Goal: Contribute content: Contribute content

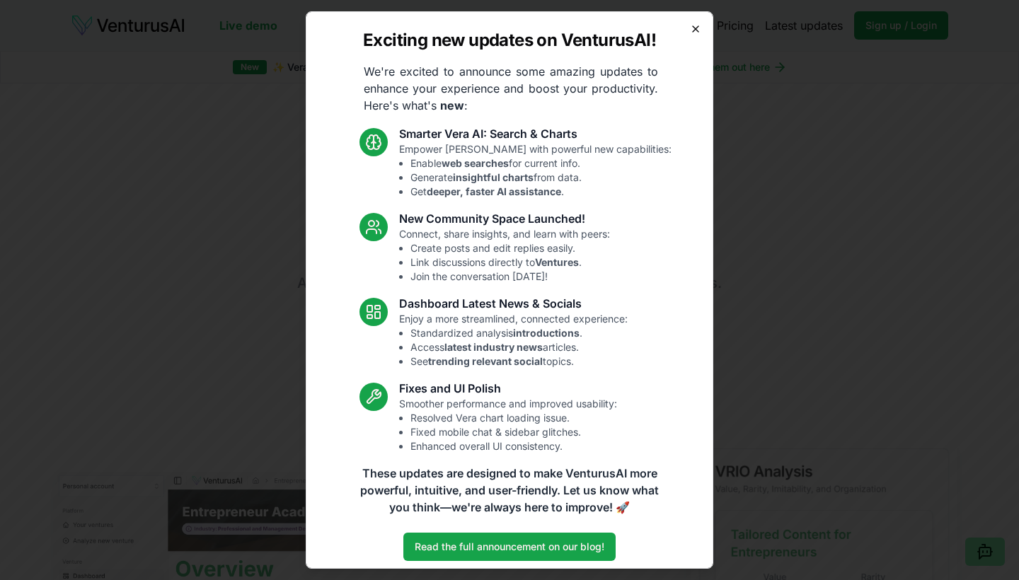
click at [699, 28] on icon "button" at bounding box center [695, 28] width 11 height 11
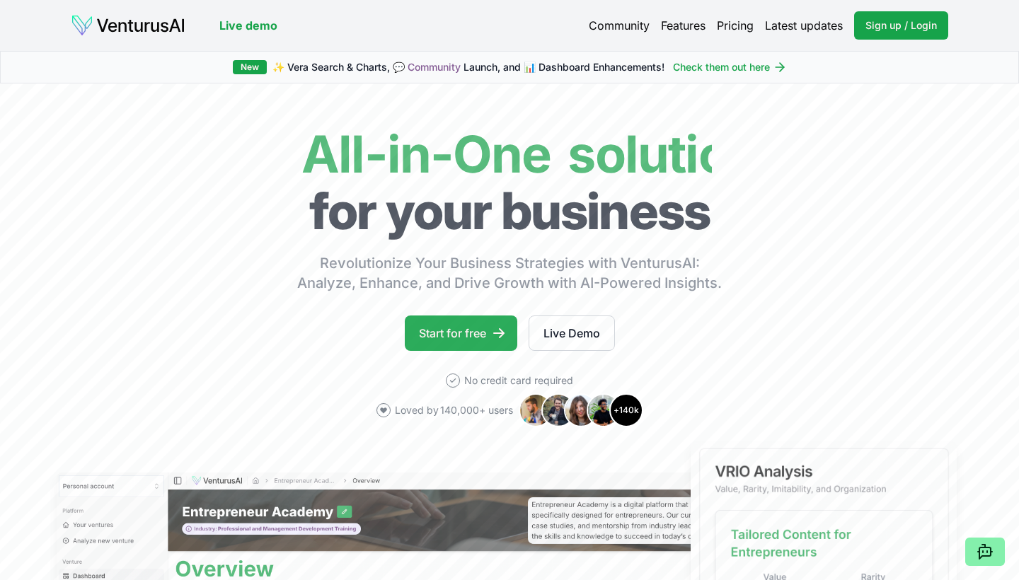
click at [471, 338] on link "Start for free" at bounding box center [461, 333] width 113 height 35
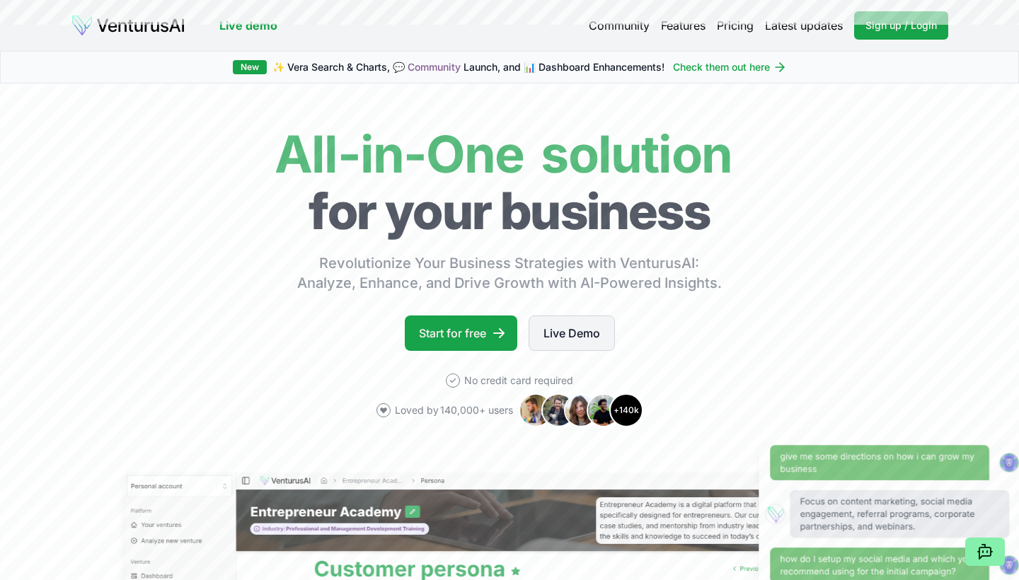
click at [557, 332] on link "Live Demo" at bounding box center [572, 333] width 86 height 35
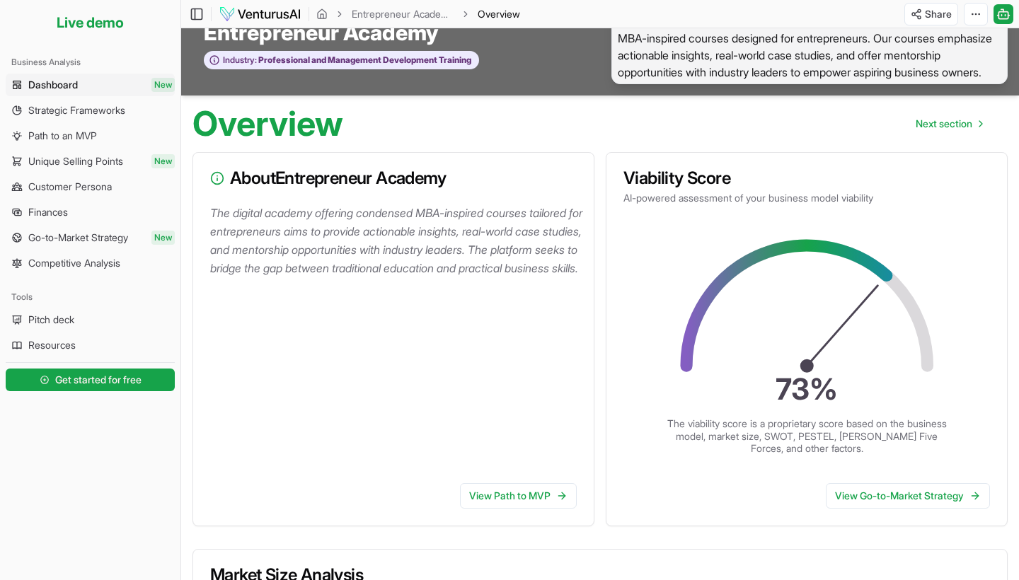
scroll to position [30, 0]
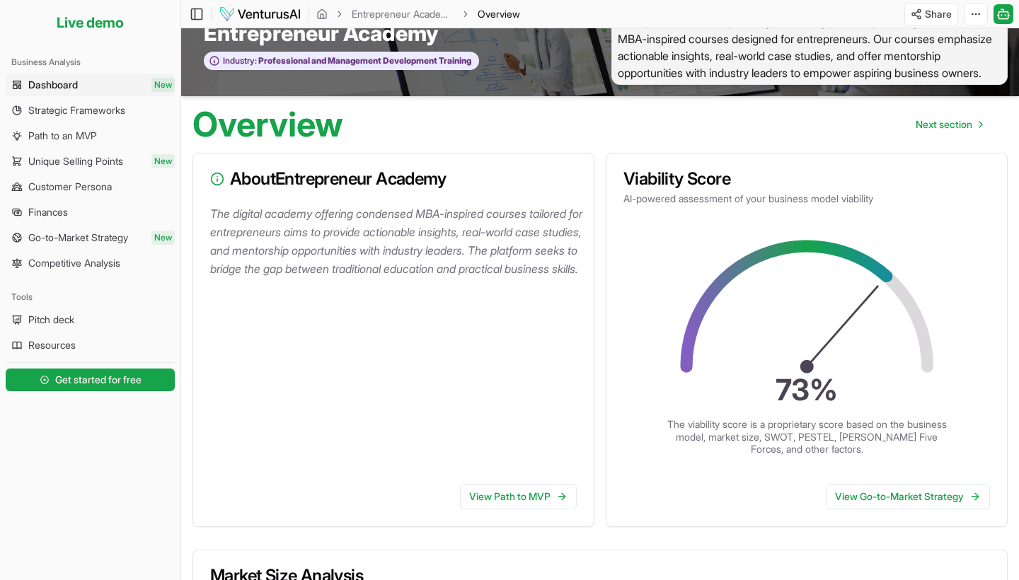
click at [382, 231] on p "The digital academy offering condensed MBA-inspired courses tailored for entrep…" at bounding box center [396, 241] width 372 height 74
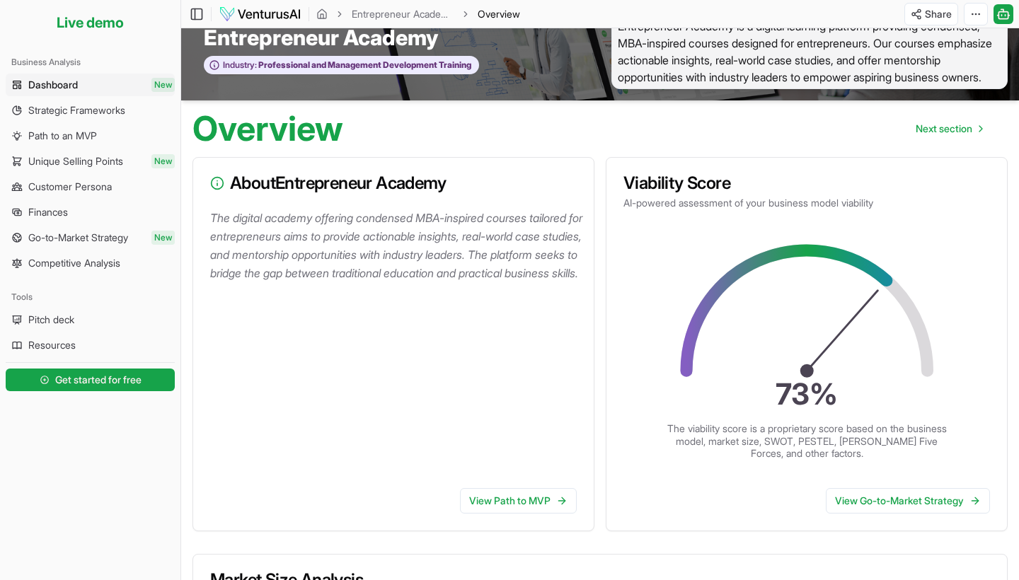
scroll to position [20, 0]
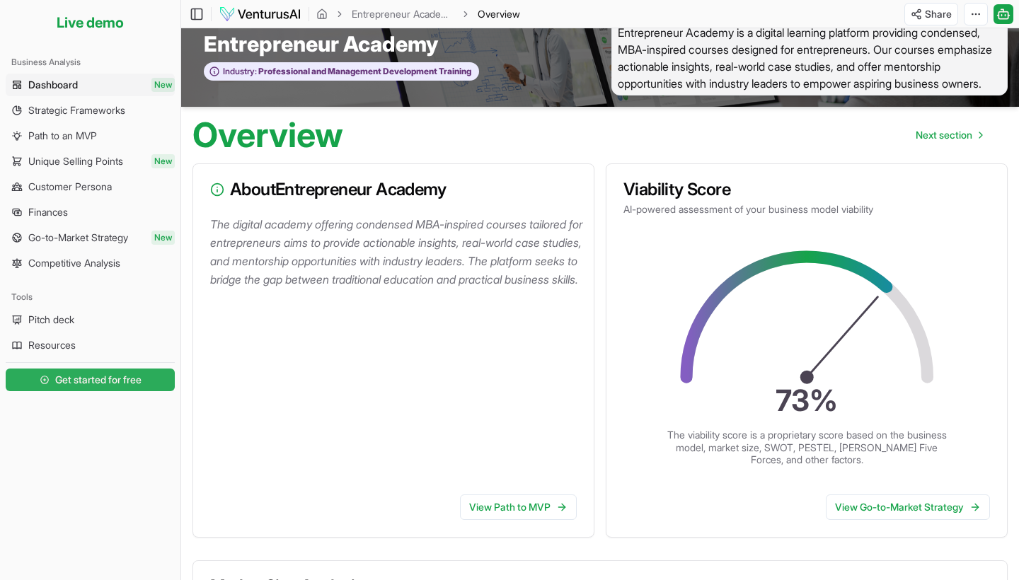
click at [111, 384] on span "Get started for free" at bounding box center [98, 380] width 86 height 14
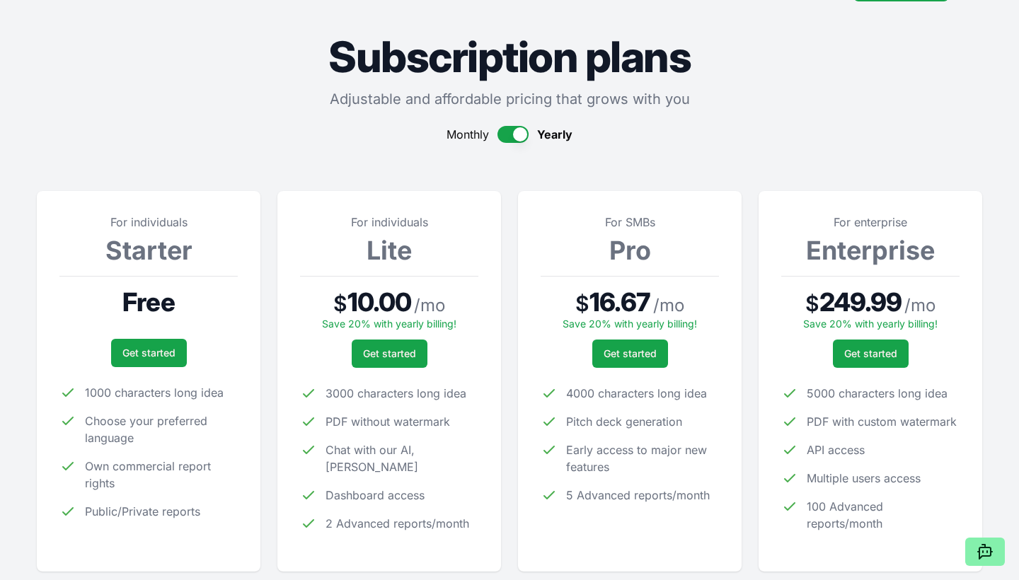
scroll to position [85, 0]
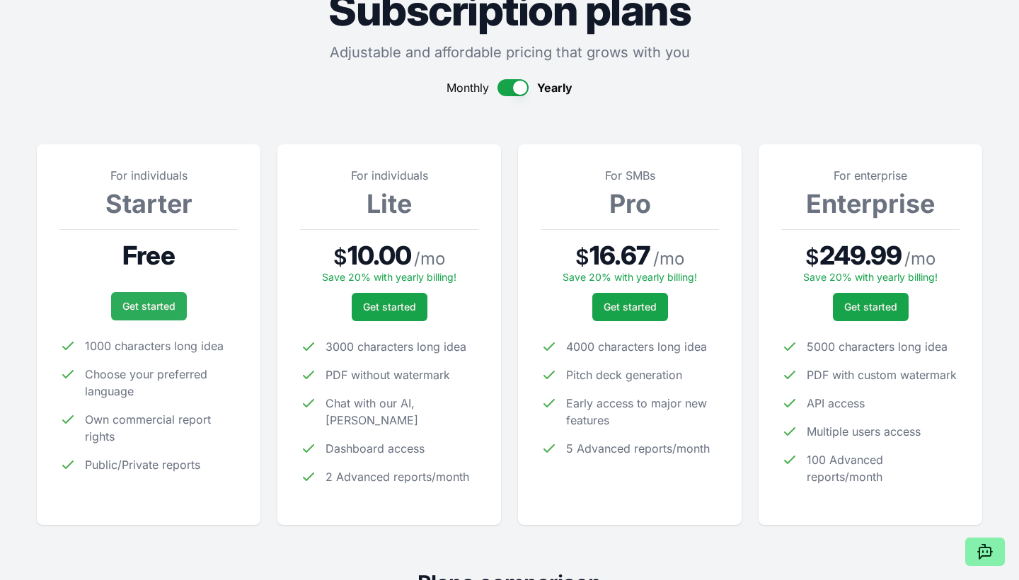
click at [161, 315] on link "Get started" at bounding box center [149, 306] width 76 height 28
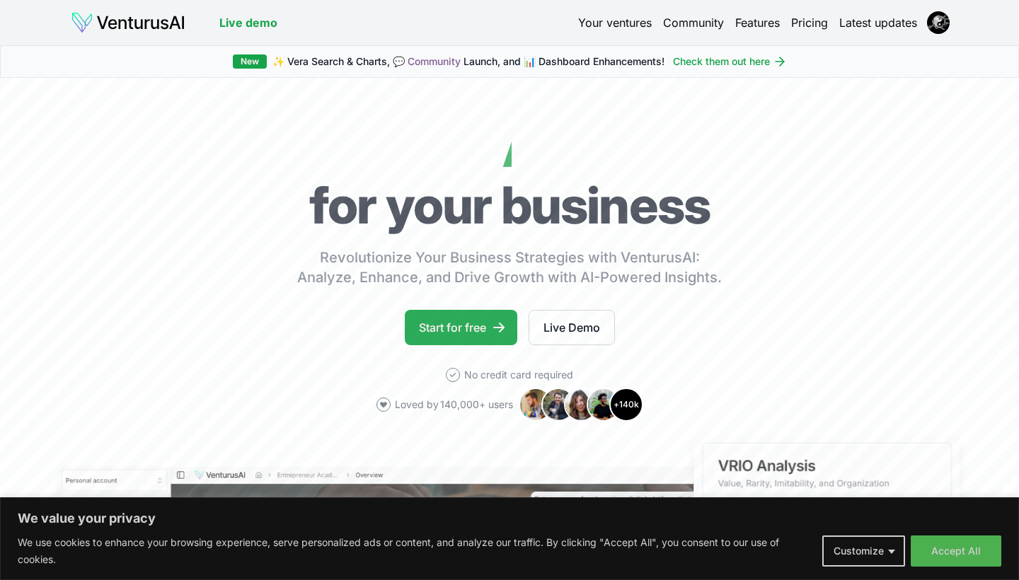
click at [486, 342] on link "Start for free" at bounding box center [461, 327] width 113 height 35
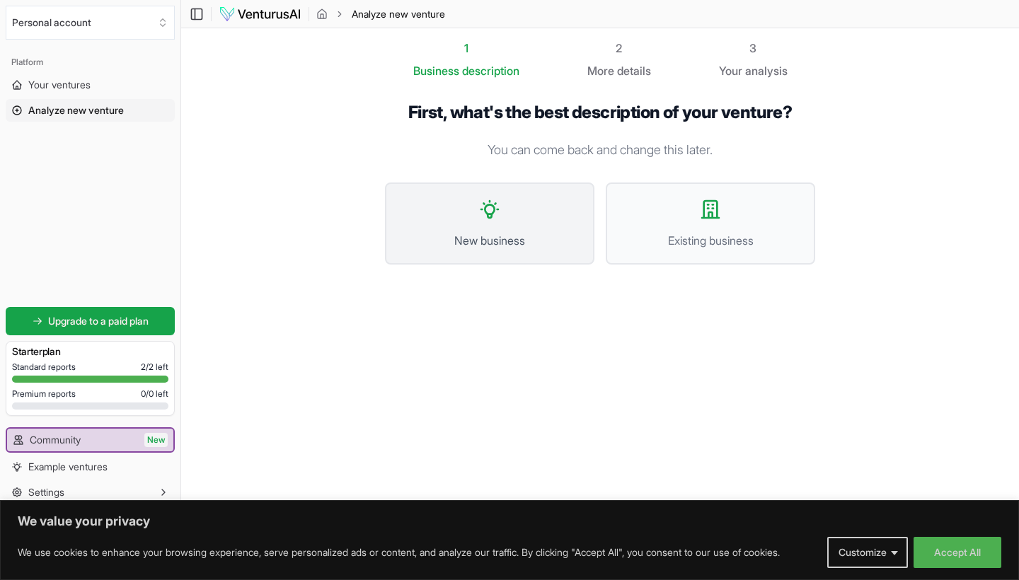
click at [530, 226] on button "New business" at bounding box center [489, 224] width 209 height 82
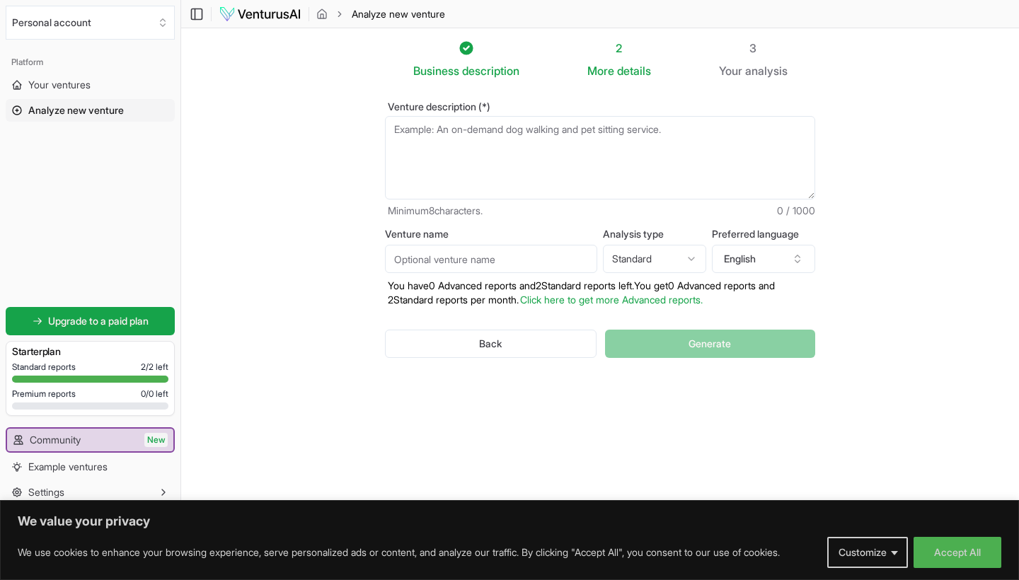
click at [582, 115] on div "Venture description (*) Minimum 8 characters. 0 / 1000" at bounding box center [600, 160] width 430 height 116
click at [578, 137] on textarea "Venture description (*)" at bounding box center [600, 157] width 430 height 83
paste textarea "LOR – Ipsumdo SI : AmetcoNse AD 🎯 Elitsedd ei tempor (Incid Utlabore) « EtdoloR…"
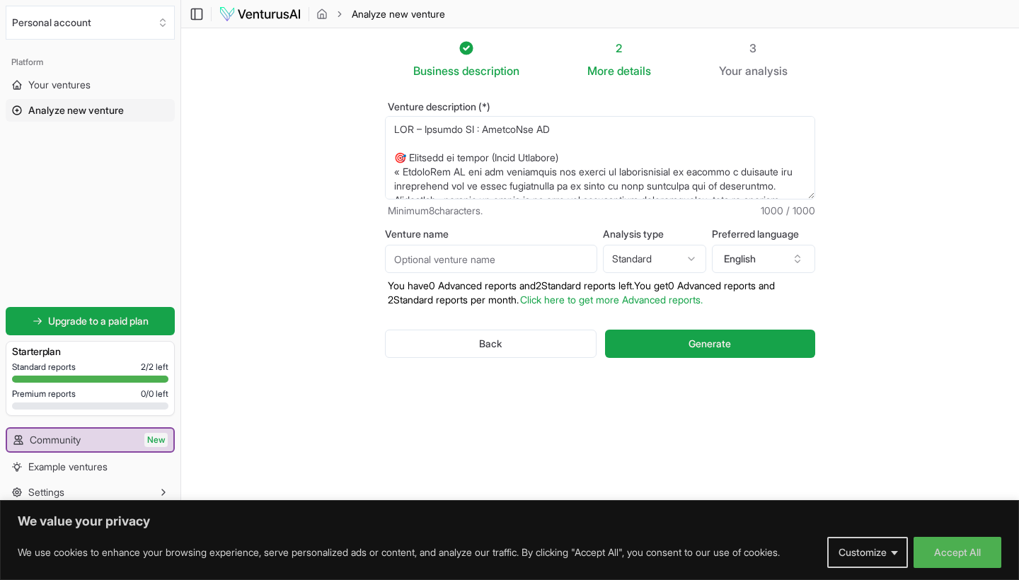
scroll to position [226, 0]
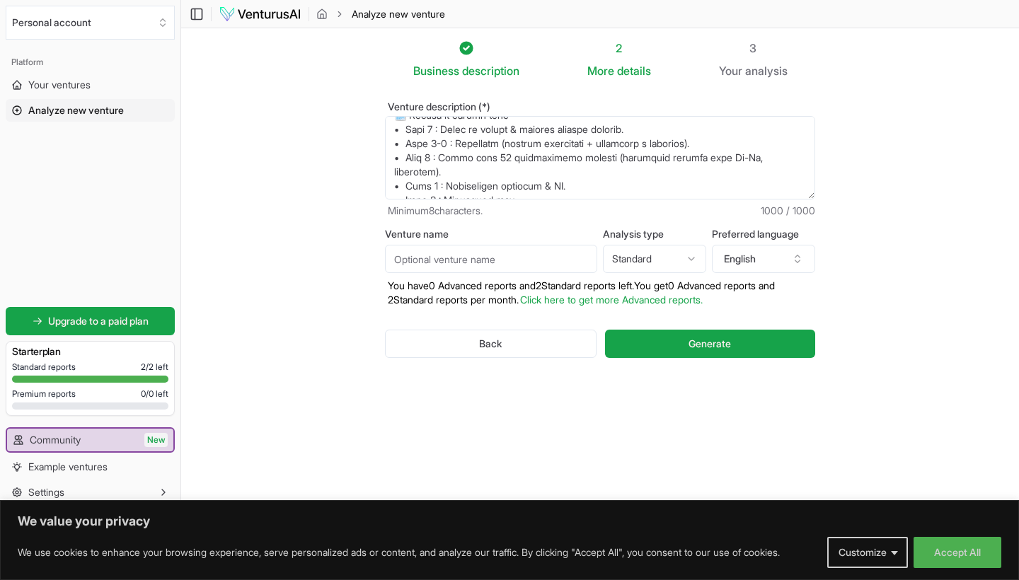
type textarea "LOR – Ipsumdo SI : AmetcoNse AD 🎯 Elitsedd ei tempor (Incid Utlabore) « EtdoloR…"
click at [555, 254] on input "Venture name" at bounding box center [491, 259] width 212 height 28
paste input "RemoteFix AI"
type input "RemoteFix AI"
click at [666, 256] on html "We value your privacy We use cookies to enhance your browsing experience, serve…" at bounding box center [509, 290] width 1019 height 580
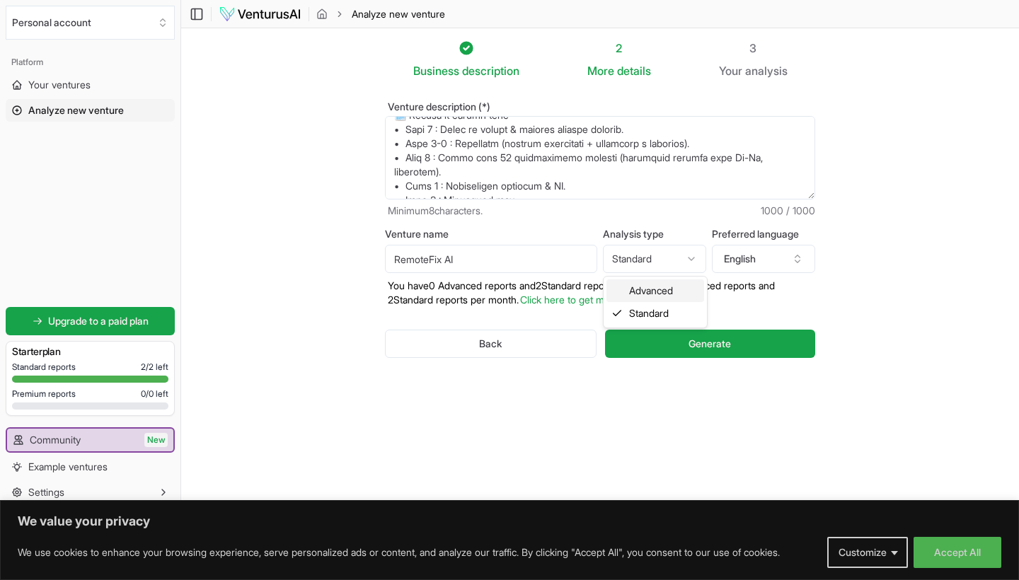
select select "advanced"
click at [780, 261] on button "English" at bounding box center [763, 259] width 103 height 28
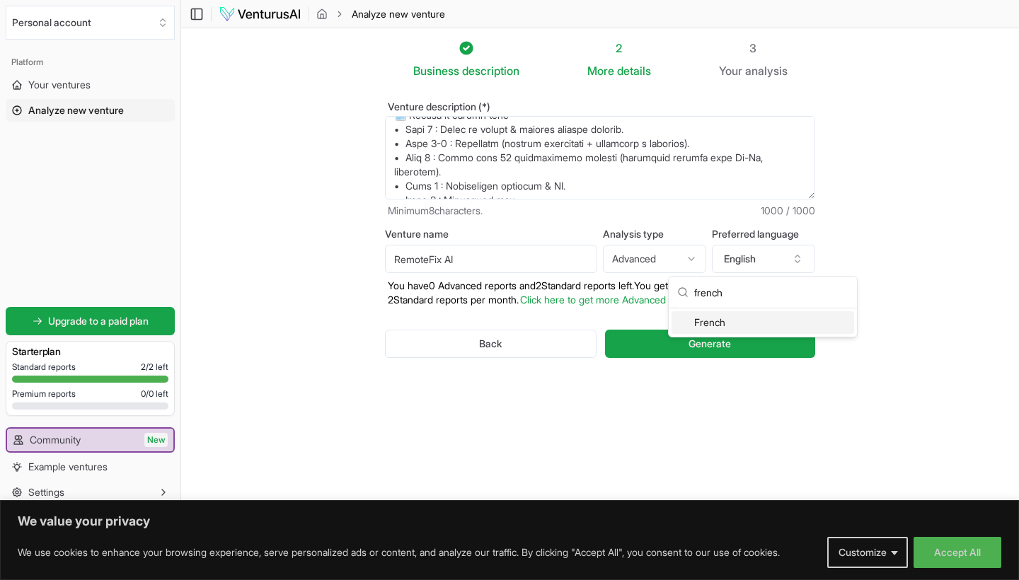
type input "french"
click at [759, 321] on div "French" at bounding box center [763, 322] width 183 height 23
click at [497, 260] on input "RemoteFix AI" at bounding box center [491, 259] width 212 height 28
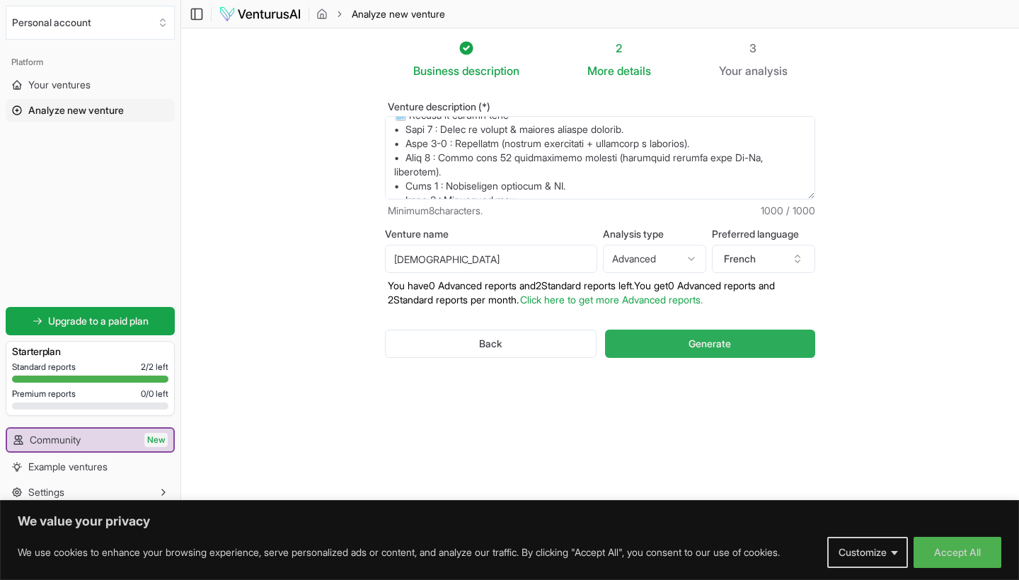
type input "[DEMOGRAPHIC_DATA]"
click at [700, 344] on span "Generate" at bounding box center [710, 344] width 42 height 14
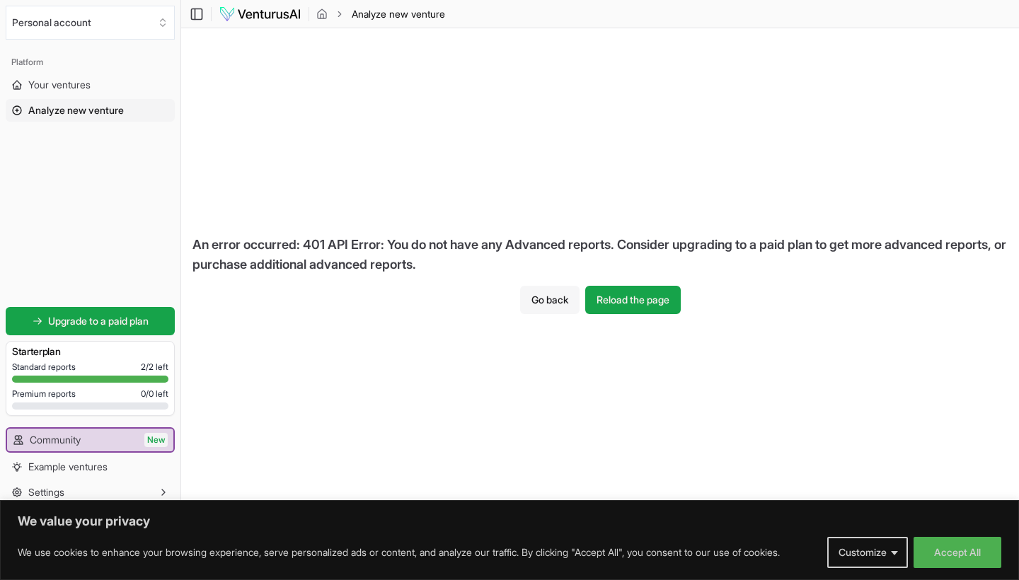
click at [547, 301] on button "Go back" at bounding box center [549, 300] width 59 height 28
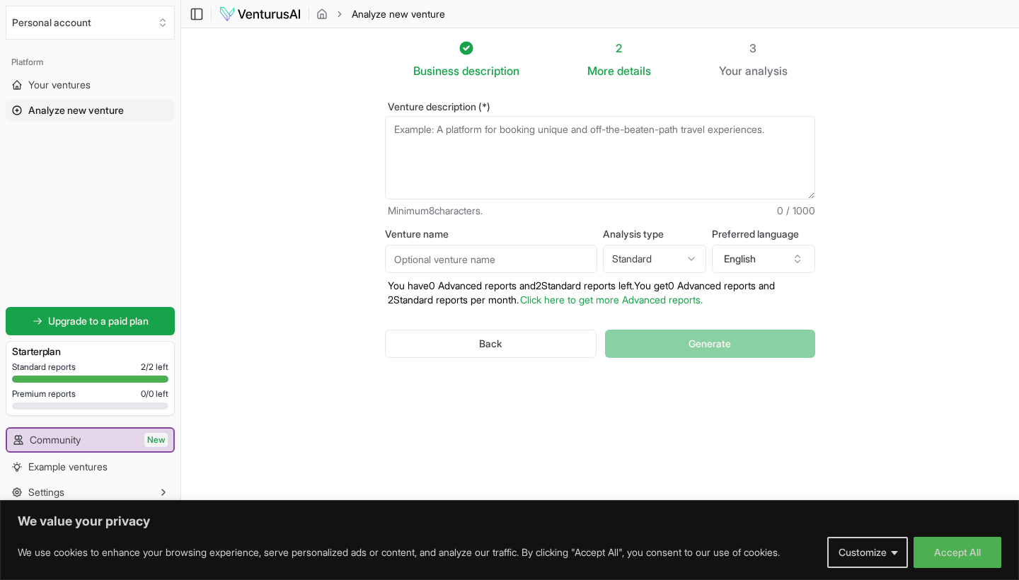
click at [659, 258] on html "We value your privacy We use cookies to enhance your browsing experience, serve…" at bounding box center [509, 290] width 1019 height 580
click at [656, 192] on html "We value your privacy We use cookies to enhance your browsing experience, serve…" at bounding box center [509, 290] width 1019 height 580
click at [656, 175] on textarea "Venture description (*)" at bounding box center [600, 157] width 430 height 83
paste textarea "RemoteFix AI"
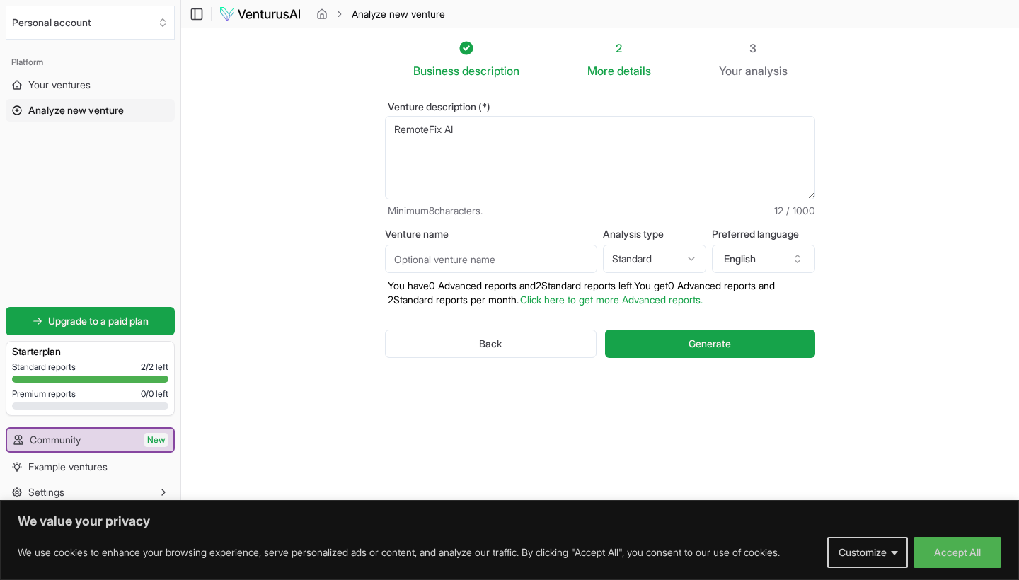
drag, startPoint x: 630, startPoint y: 185, endPoint x: 303, endPoint y: 138, distance: 330.9
click at [303, 138] on section "Business description 2 More details 3 Your analysis Venture description (*) Rem…" at bounding box center [600, 268] width 838 height 481
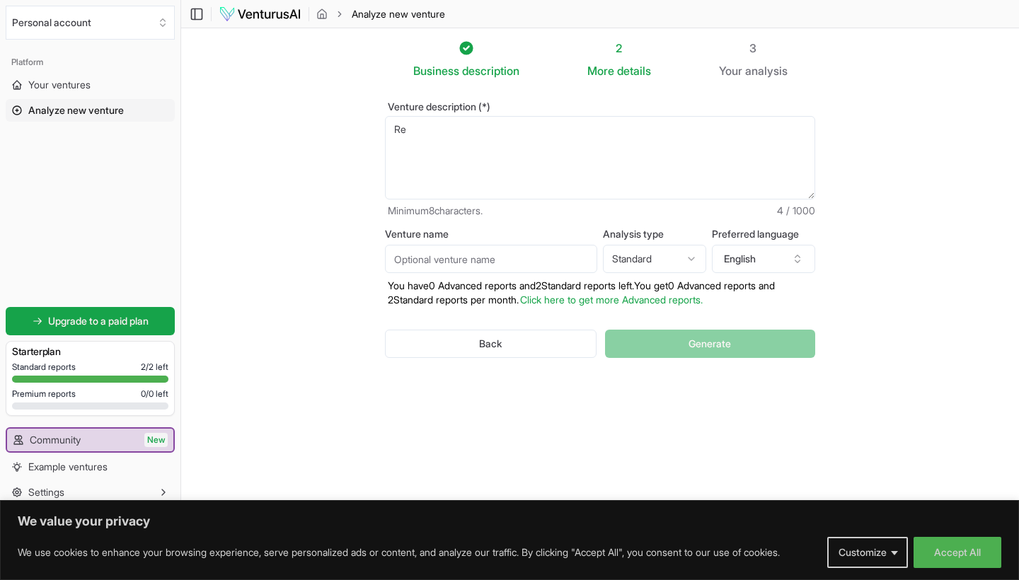
type textarea "R"
click at [541, 163] on textarea "Venture description (*)" at bounding box center [600, 157] width 430 height 83
paste textarea "LOR – Ipsumdo SI : AmetcoNse 🎯 Adipisci el seddoe (Tempo Incididu) « UtlaboRee …"
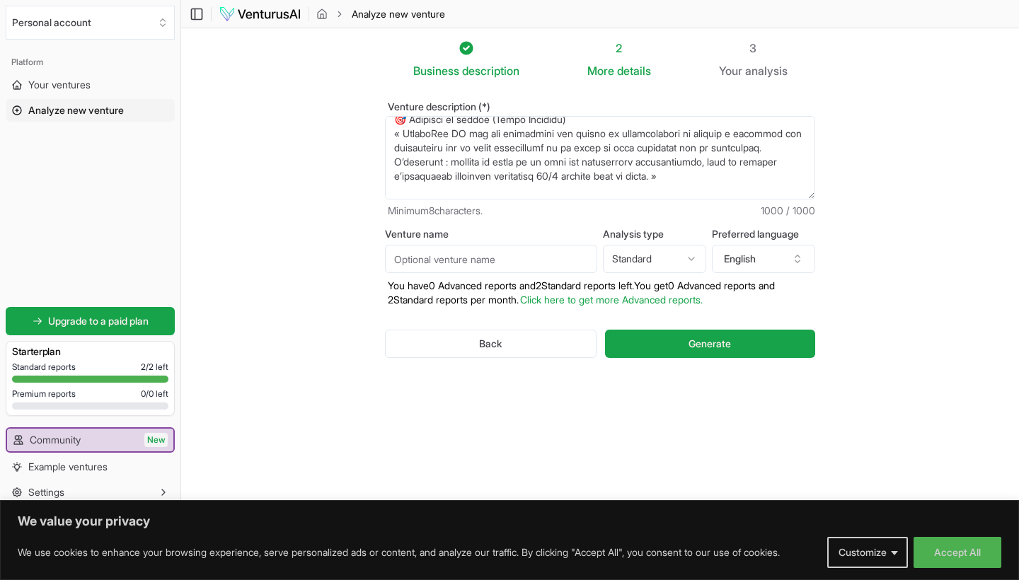
scroll to position [61, 0]
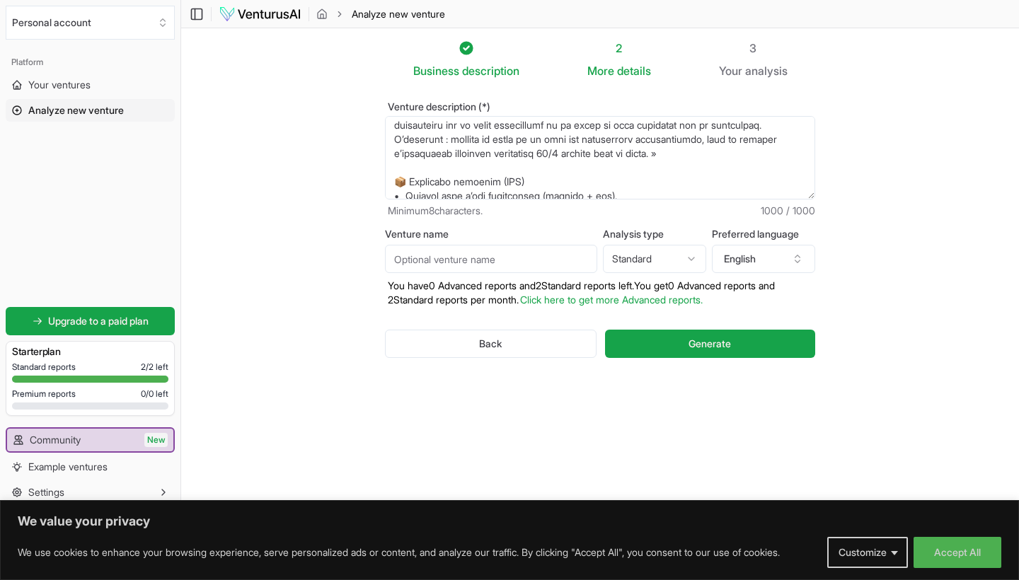
drag, startPoint x: 531, startPoint y: 192, endPoint x: 389, endPoint y: 176, distance: 142.4
click at [389, 176] on textarea "Venture description (*)" at bounding box center [600, 157] width 430 height 83
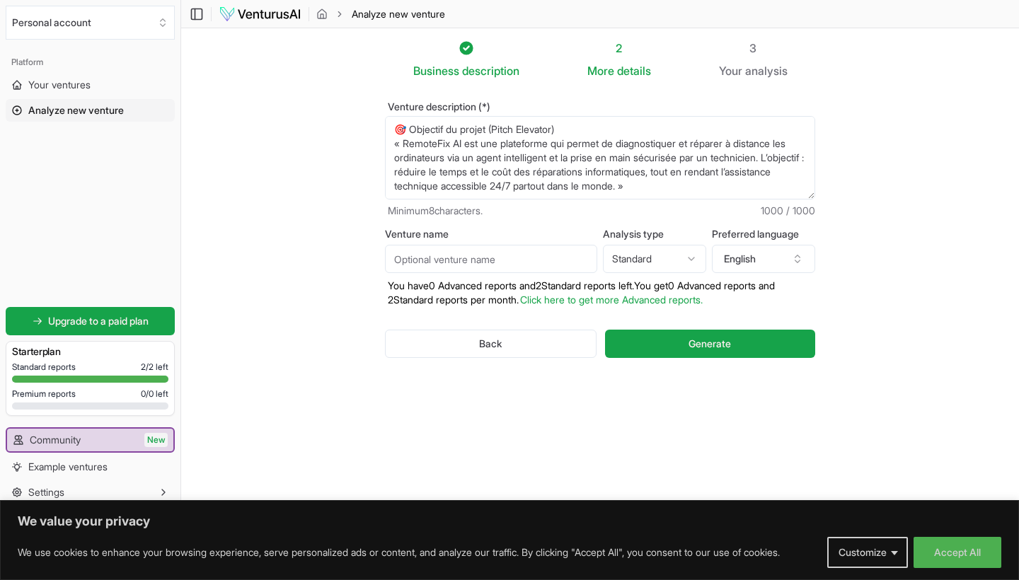
scroll to position [57, 0]
type textarea "POC – Startup IT : RemoteFix 🎯 Objectif du projet (Pitch Elevator) « RemoteFix …"
click at [559, 264] on input "Venture name" at bounding box center [491, 259] width 212 height 28
type input "Remotefix"
click at [705, 351] on button "Generate" at bounding box center [710, 344] width 210 height 28
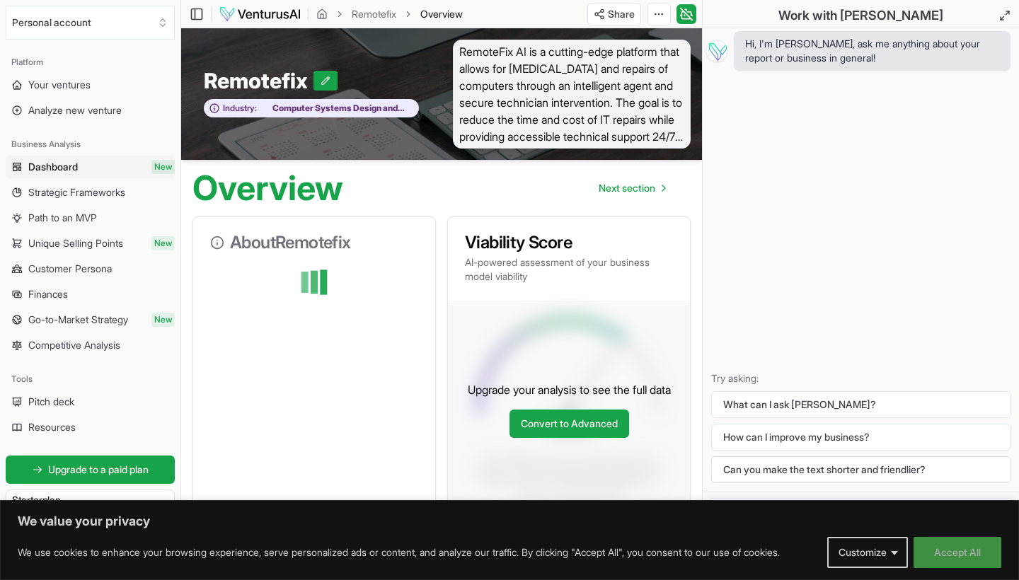
click at [972, 546] on button "Accept All" at bounding box center [958, 552] width 88 height 31
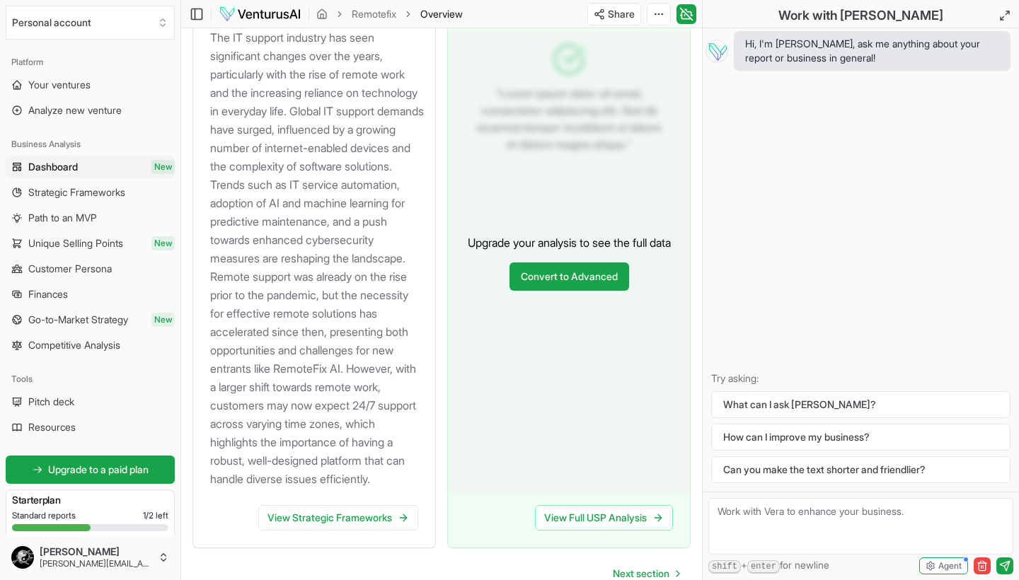
scroll to position [1775, 0]
